Goal: Navigation & Orientation: Find specific page/section

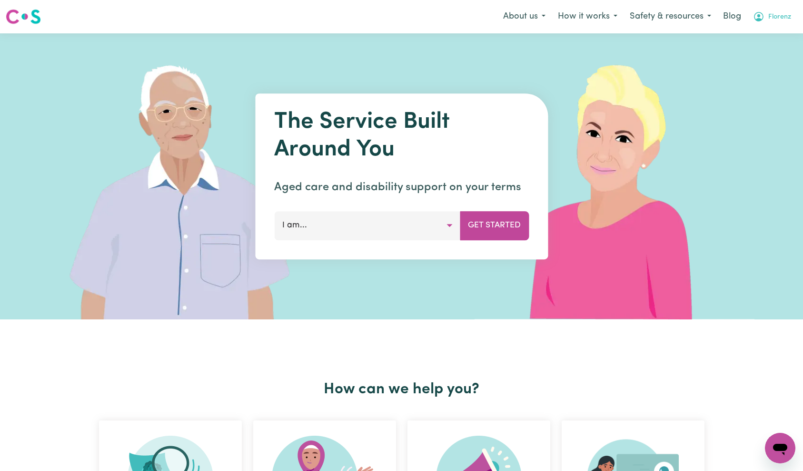
click at [794, 19] on button "Florenz" at bounding box center [772, 17] width 50 height 20
click at [767, 37] on link "Admin Dashboard" at bounding box center [759, 37] width 75 height 18
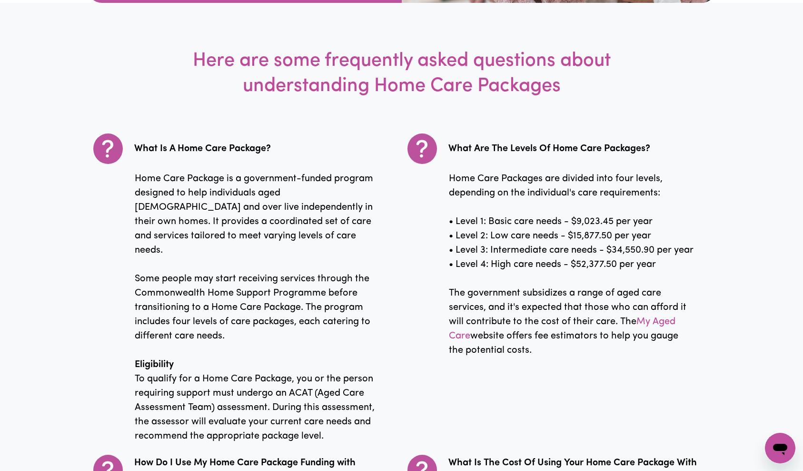
scroll to position [1746, 0]
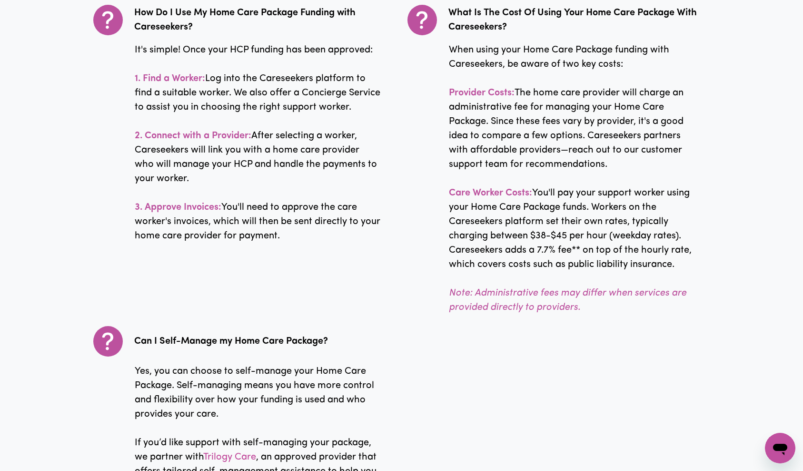
click at [604, 231] on p "When using your Home Care Package funding with Careseekers, be aware of two key…" at bounding box center [558, 178] width 272 height 271
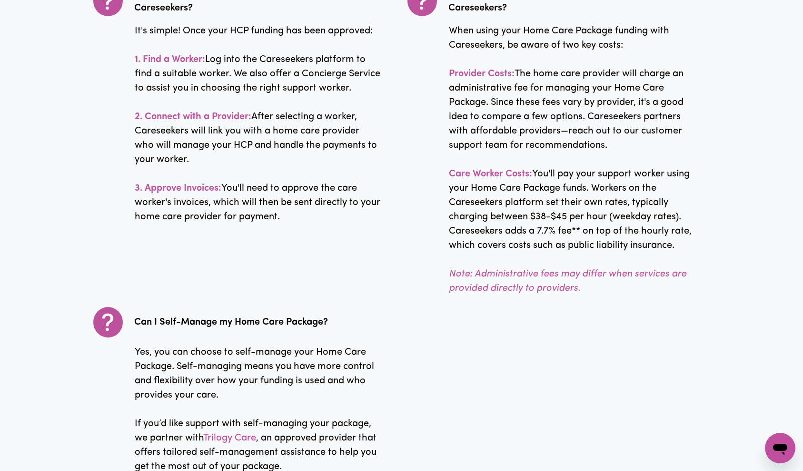
scroll to position [1753, 0]
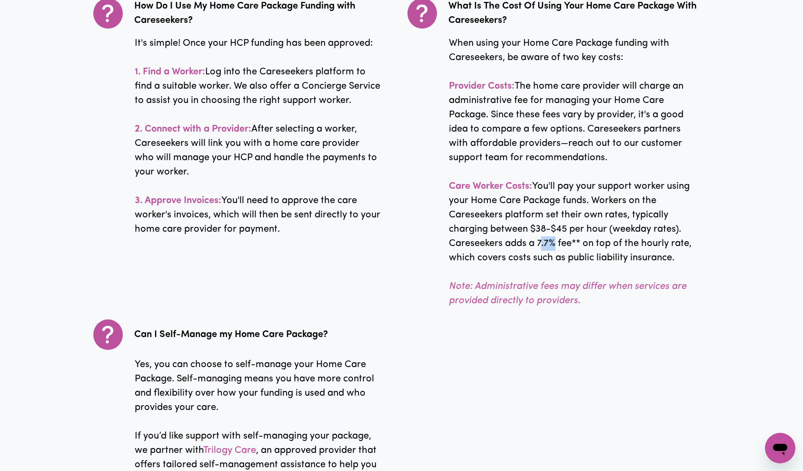
drag, startPoint x: 539, startPoint y: 230, endPoint x: 482, endPoint y: 173, distance: 80.2
click at [551, 229] on p "When using your Home Care Package funding with Careseekers, be aware of two key…" at bounding box center [558, 171] width 272 height 271
